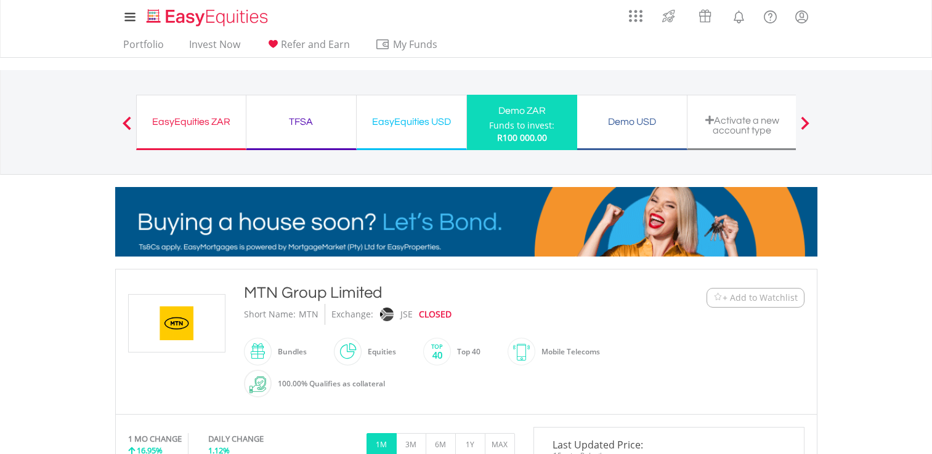
scroll to position [206, 0]
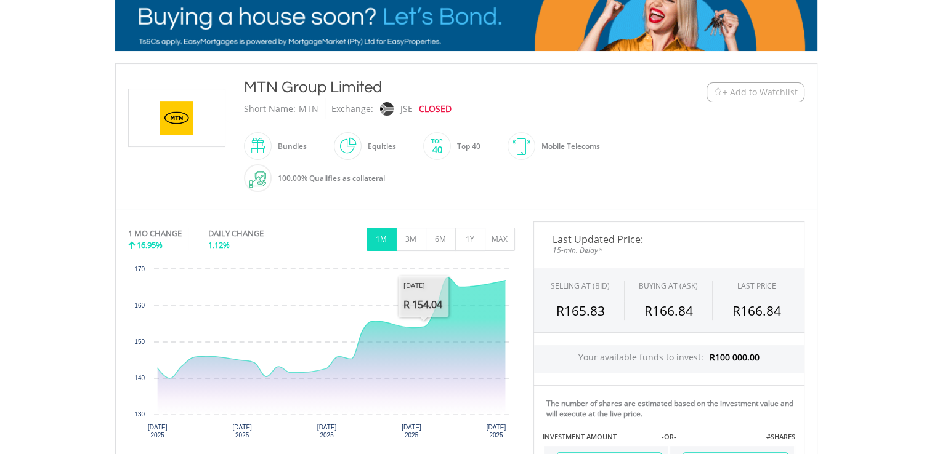
click at [413, 243] on button "3M" at bounding box center [411, 239] width 30 height 23
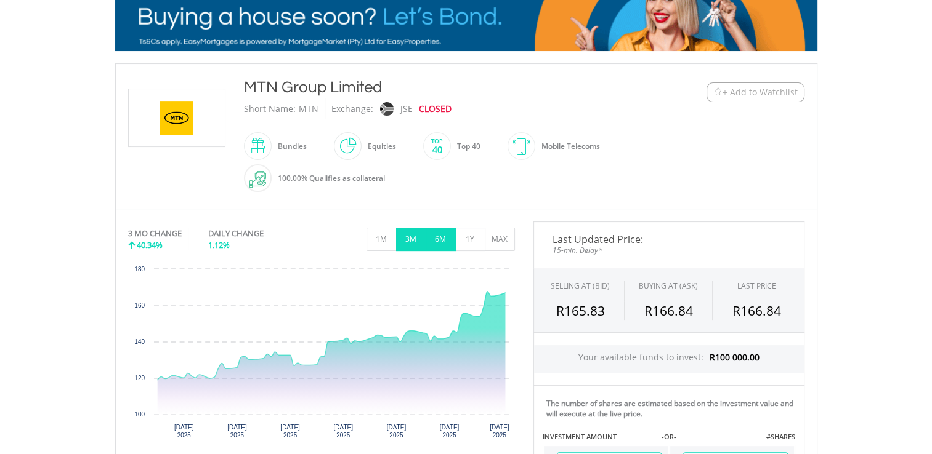
click at [451, 246] on button "6M" at bounding box center [441, 239] width 30 height 23
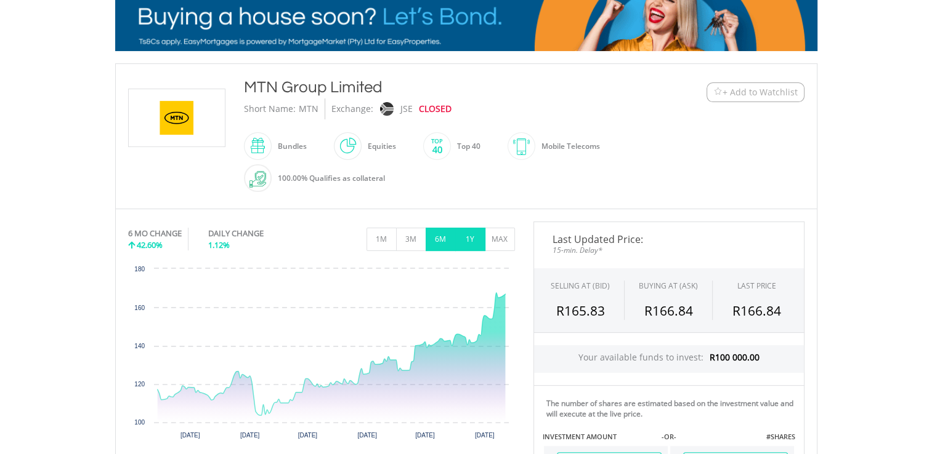
click at [472, 244] on button "1Y" at bounding box center [470, 239] width 30 height 23
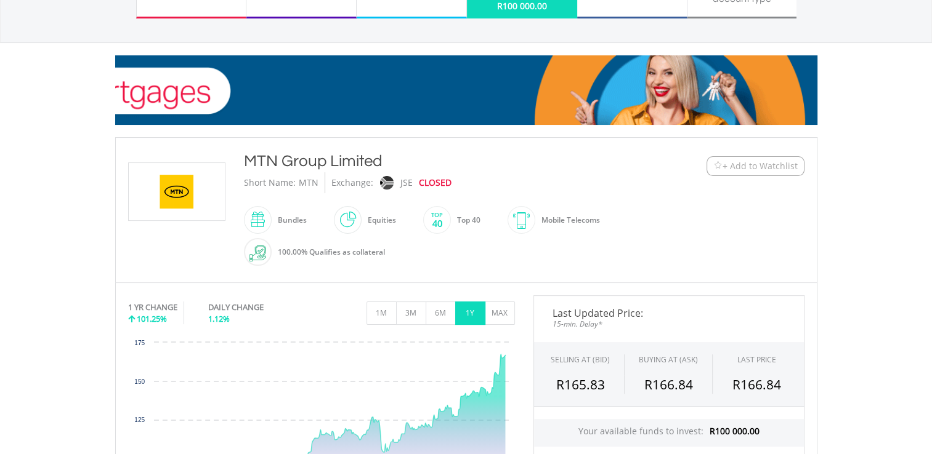
scroll to position [0, 0]
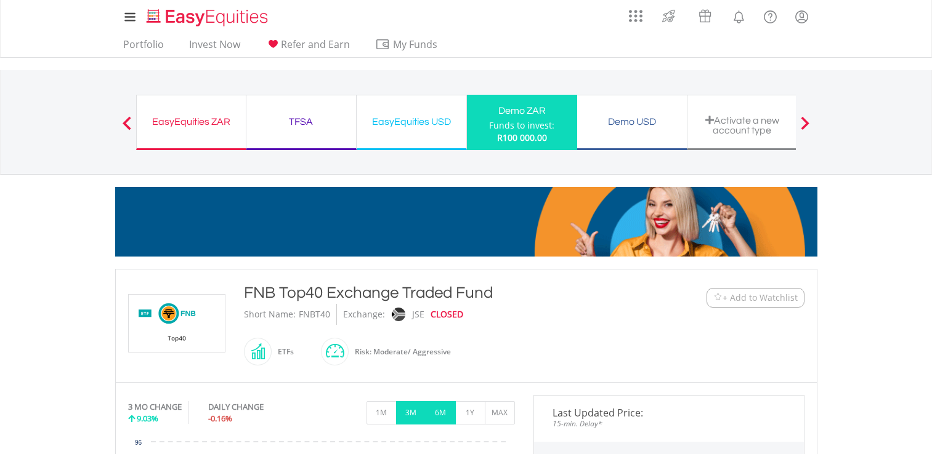
scroll to position [296, 0]
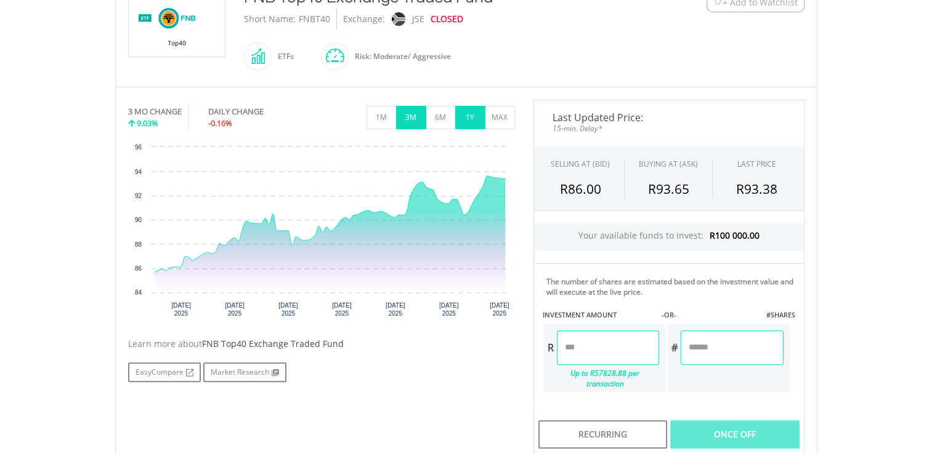
click at [460, 109] on button "1Y" at bounding box center [470, 117] width 30 height 23
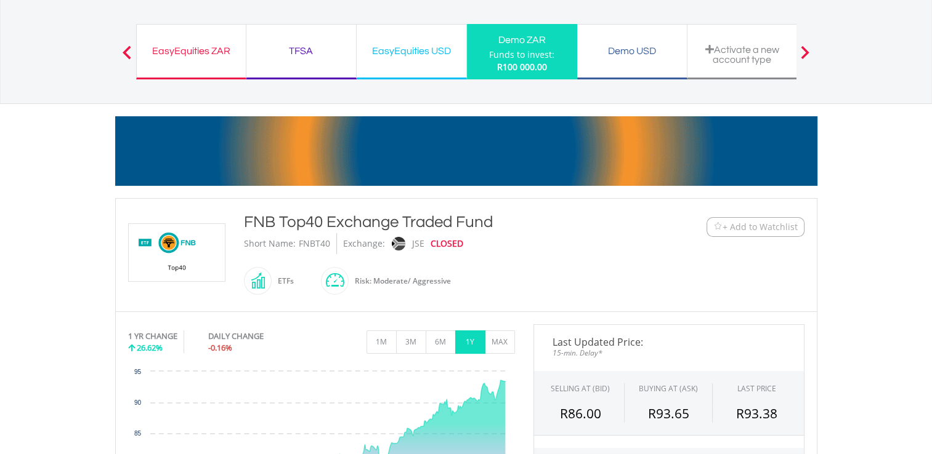
scroll to position [69, 0]
